Goal: Information Seeking & Learning: Learn about a topic

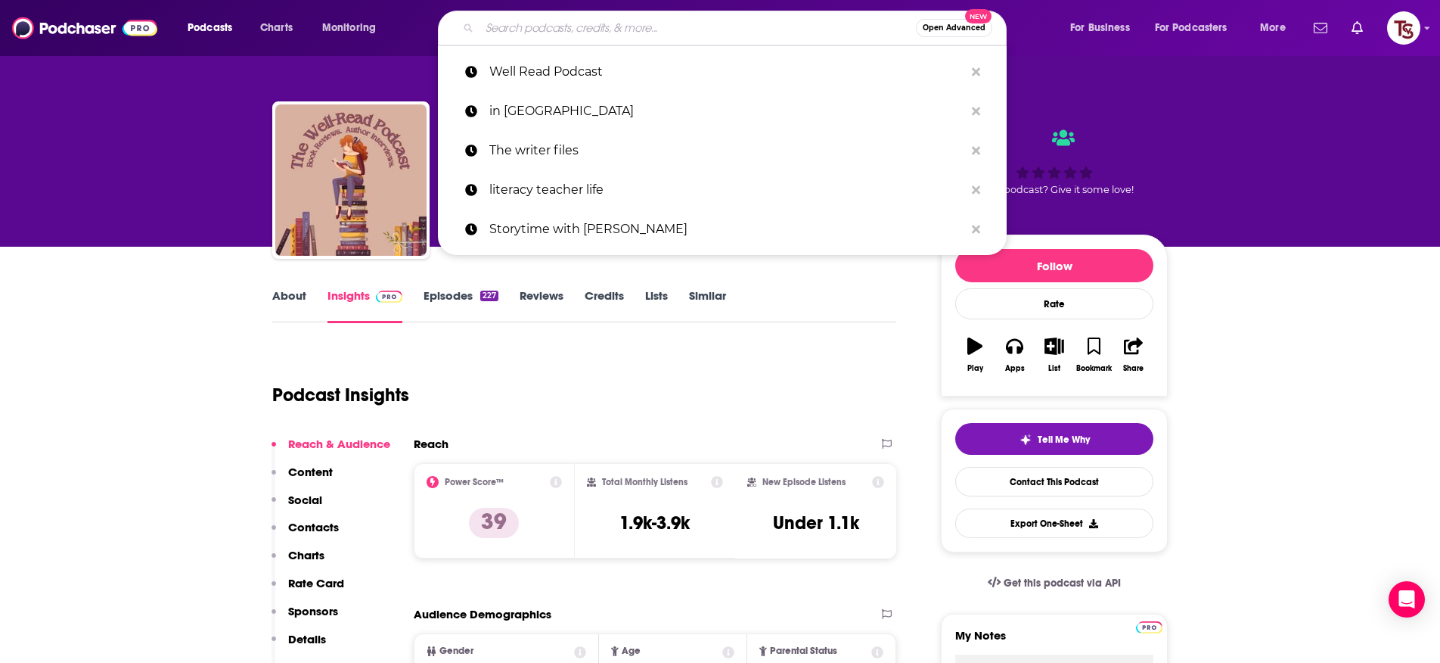
type input "J"
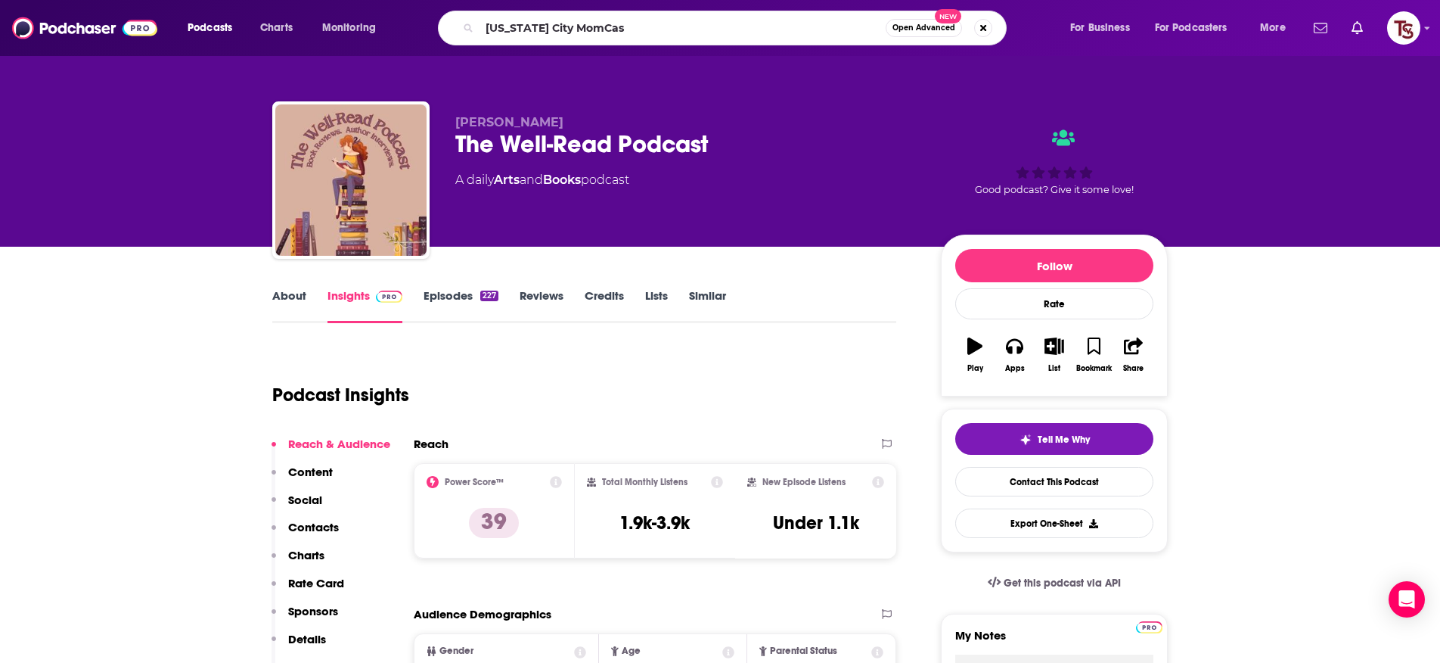
type input "[US_STATE] City MomCast"
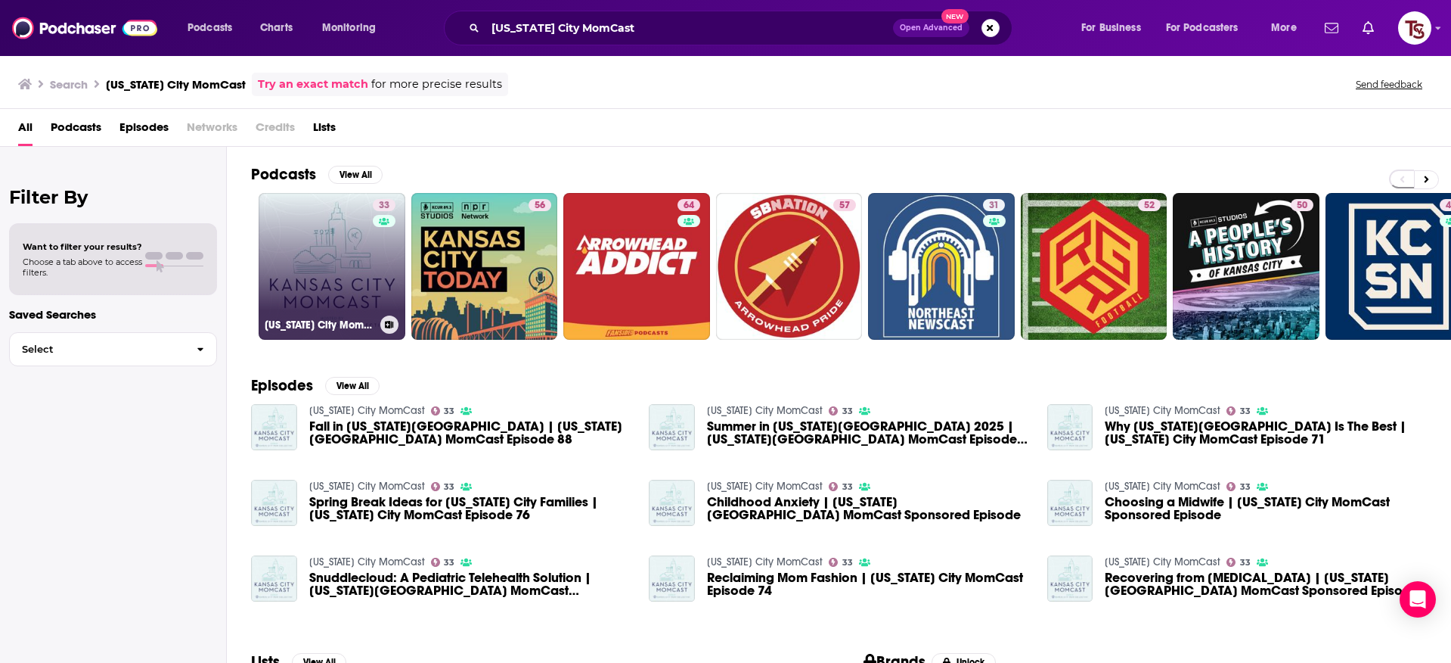
click at [362, 266] on link "33 [US_STATE] City MomCast" at bounding box center [332, 266] width 147 height 147
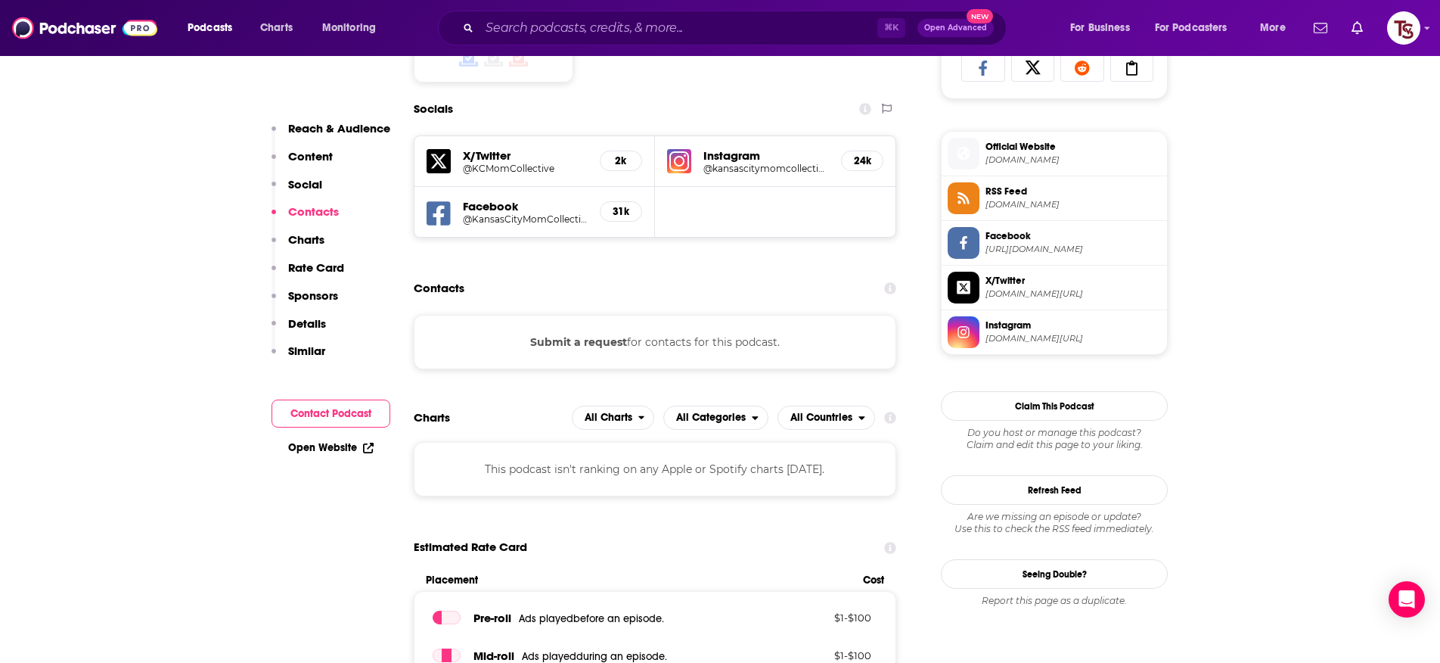
scroll to position [1057, 0]
